Goal: Navigation & Orientation: Find specific page/section

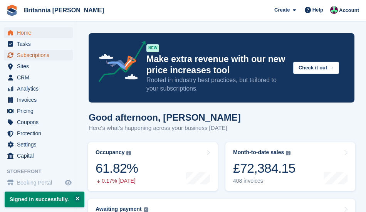
click at [32, 55] on span "Subscriptions" at bounding box center [40, 55] width 46 height 11
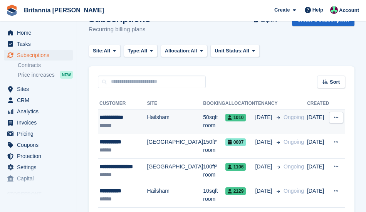
scroll to position [20, 0]
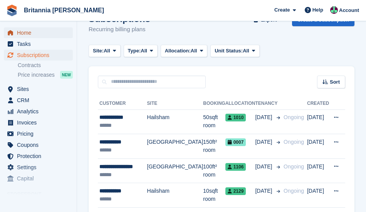
click at [27, 33] on span "Home" at bounding box center [40, 32] width 46 height 11
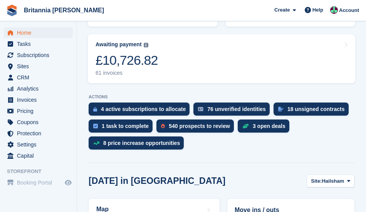
scroll to position [165, 0]
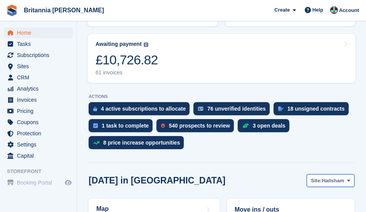
click at [328, 181] on span "Hailsham" at bounding box center [332, 181] width 22 height 8
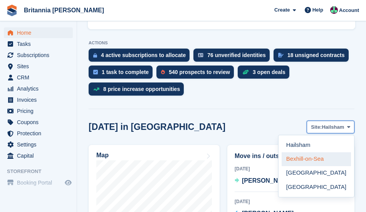
scroll to position [220, 0]
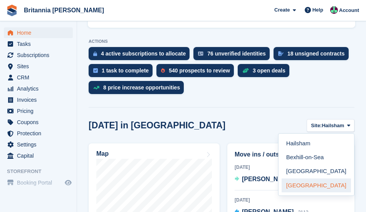
click at [307, 185] on link "[GEOGRAPHIC_DATA]" at bounding box center [315, 185] width 69 height 14
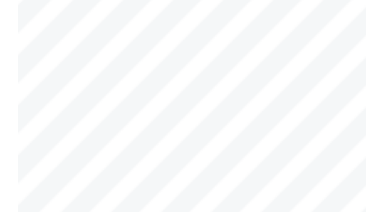
scroll to position [338, 0]
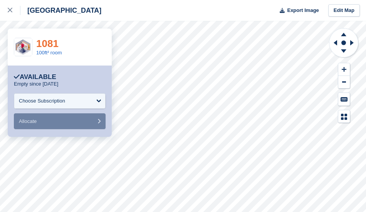
click at [47, 44] on link "1081" at bounding box center [47, 44] width 22 height 12
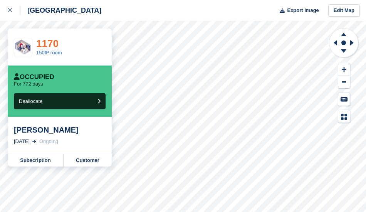
click at [47, 43] on link "1170" at bounding box center [47, 44] width 22 height 12
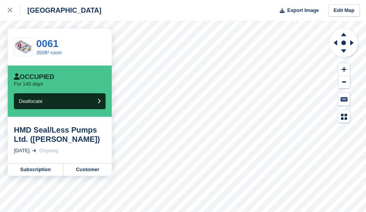
drag, startPoint x: 105, startPoint y: 63, endPoint x: 10, endPoint y: 9, distance: 110.0
click at [10, 9] on icon at bounding box center [10, 10] width 5 height 5
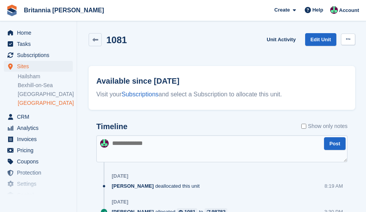
click at [344, 39] on button at bounding box center [348, 39] width 14 height 12
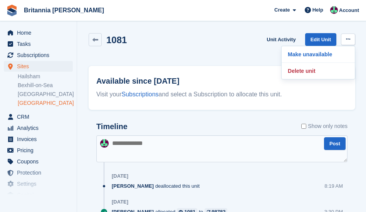
click at [344, 39] on button at bounding box center [348, 39] width 14 height 12
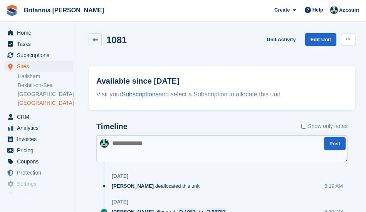
click at [347, 39] on icon at bounding box center [348, 39] width 4 height 5
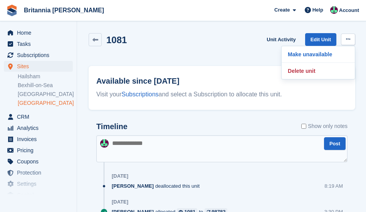
click at [347, 39] on icon at bounding box center [348, 39] width 4 height 5
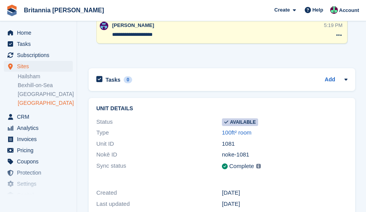
scroll to position [244, 0]
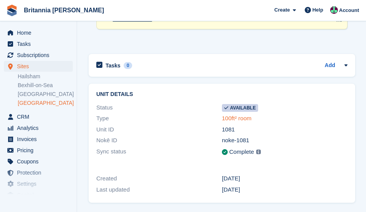
click at [233, 119] on link "100ft² room" at bounding box center [237, 118] width 30 height 7
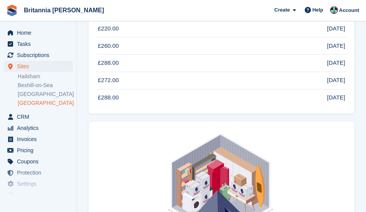
scroll to position [1594, 0]
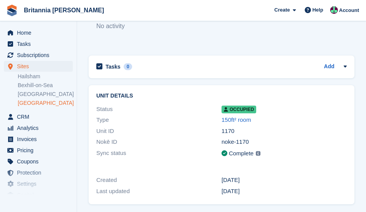
scroll to position [167, 0]
click at [226, 119] on link "150ft² room" at bounding box center [236, 119] width 30 height 7
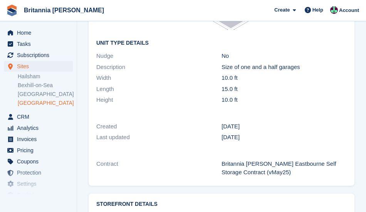
scroll to position [977, 0]
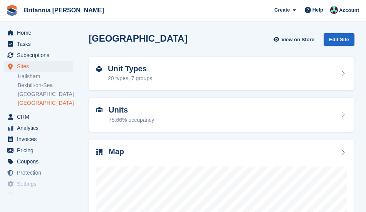
drag, startPoint x: 0, startPoint y: 0, endPoint x: 23, endPoint y: 18, distance: 28.8
click at [10, 9] on img at bounding box center [12, 11] width 12 height 12
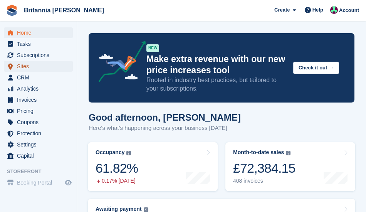
click at [28, 64] on span "Sites" at bounding box center [40, 66] width 46 height 11
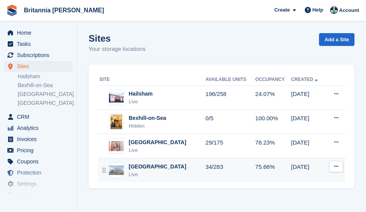
click at [336, 167] on icon at bounding box center [336, 166] width 4 height 5
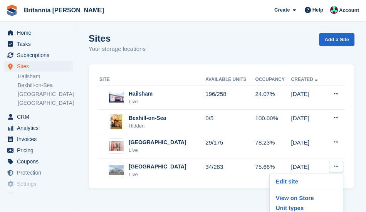
click at [126, 200] on section "Sites Your storage locations Add a Site Site Available Units Occupancy Created …" at bounding box center [221, 106] width 289 height 212
